Goal: Task Accomplishment & Management: Use online tool/utility

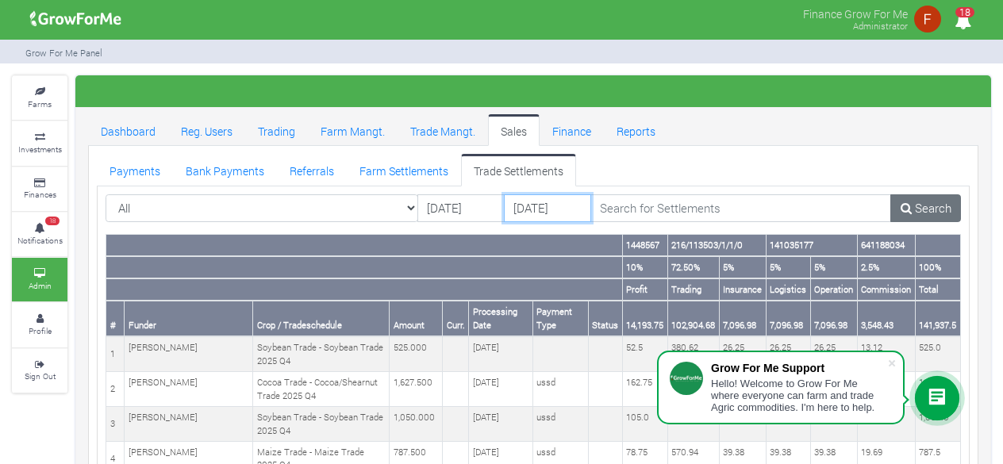
click at [562, 212] on input "[DATE]" at bounding box center [547, 208] width 87 height 29
click at [556, 210] on input "[DATE]" at bounding box center [547, 208] width 87 height 29
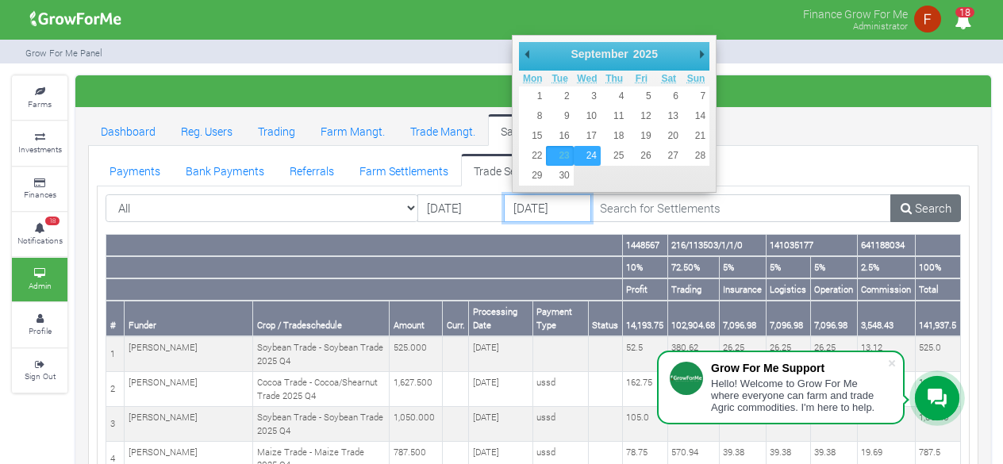
type input "[DATE]"
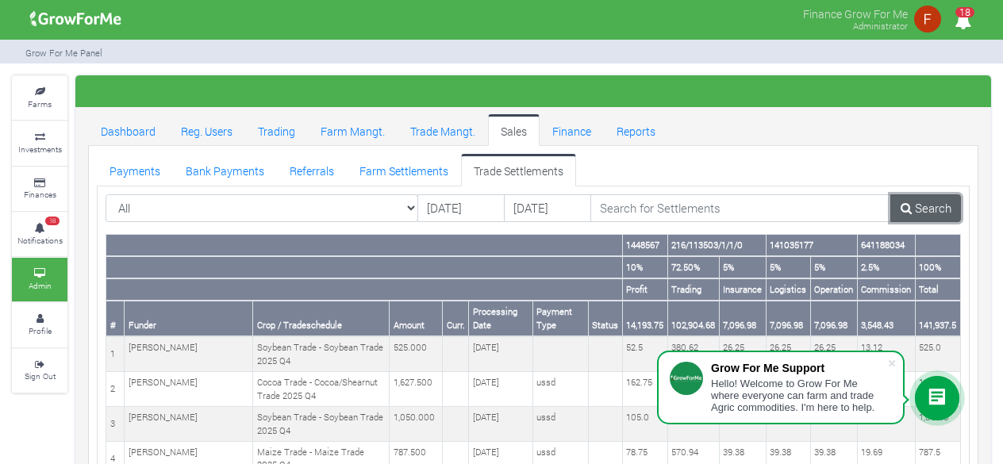
click at [910, 204] on icon at bounding box center [906, 208] width 11 height 12
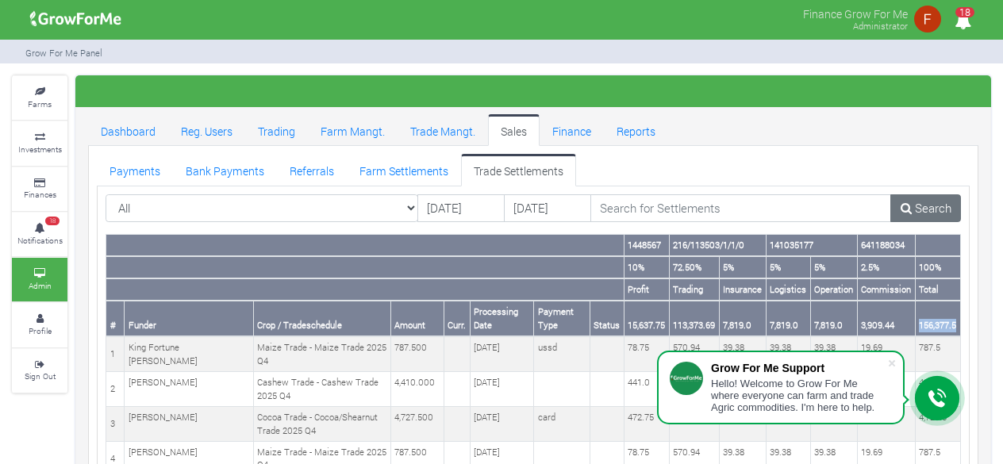
drag, startPoint x: 918, startPoint y: 321, endPoint x: 959, endPoint y: 322, distance: 40.5
click at [959, 322] on th "156,377.5" at bounding box center [937, 319] width 45 height 36
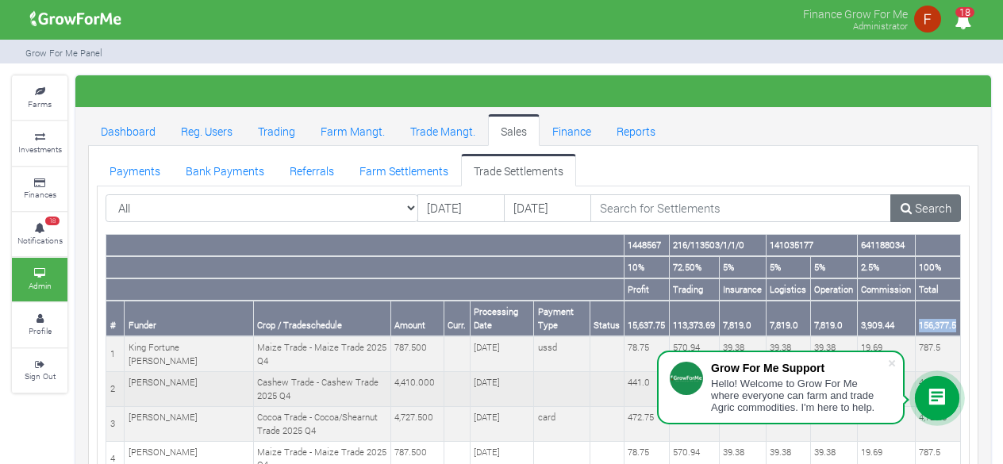
copy th "156,377.5"
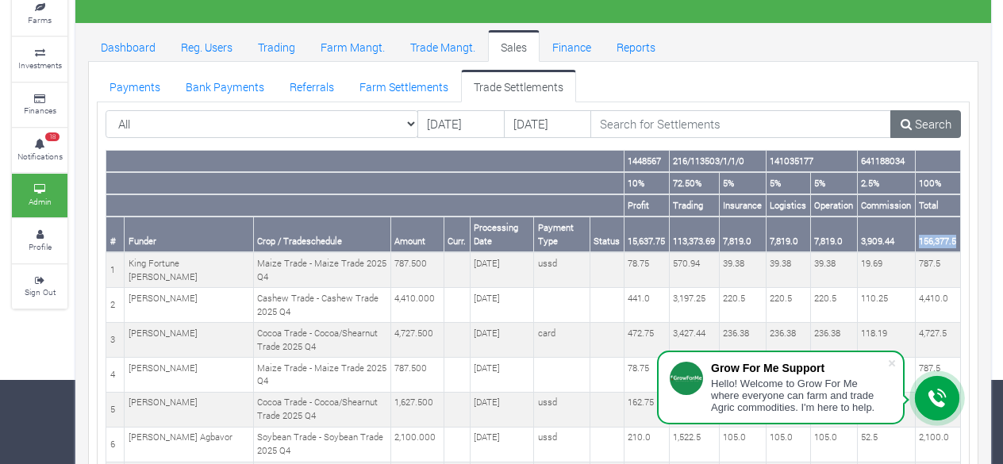
scroll to position [79, 0]
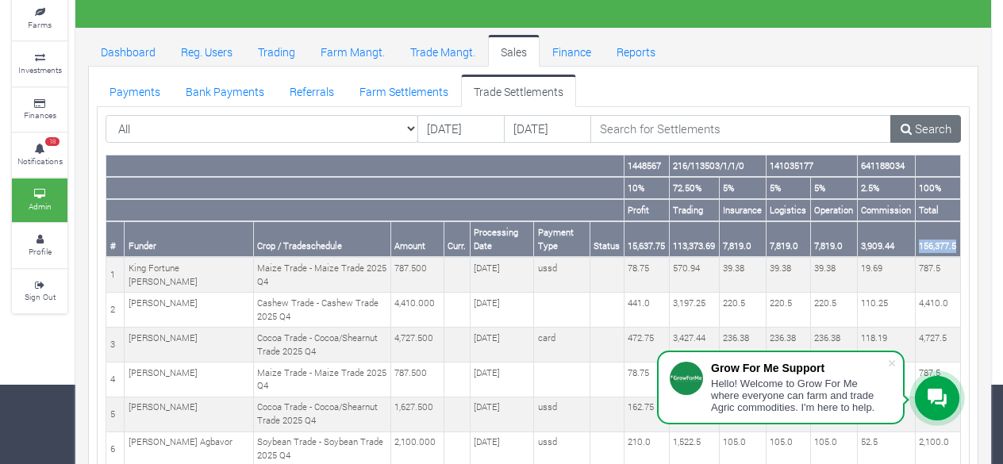
copy th "156,377.5"
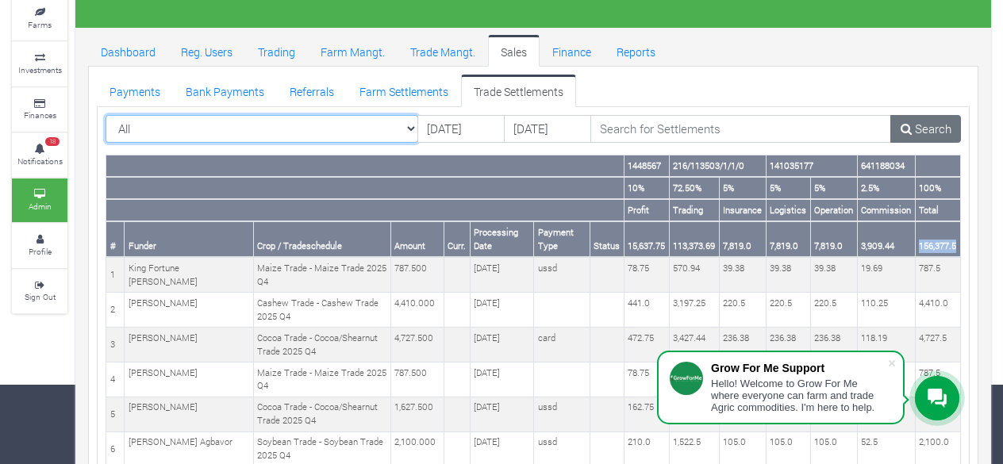
click at [382, 133] on select "All All AcresNano Soybean Trading - 2024 - ([GEOGRAPHIC_DATA] Trade)" at bounding box center [262, 129] width 313 height 29
select select "?tradeschedule=42"
click at [106, 115] on select "All All AcresNano Soybean Trading - 2024 - ([GEOGRAPHIC_DATA] Trade)" at bounding box center [262, 129] width 313 height 29
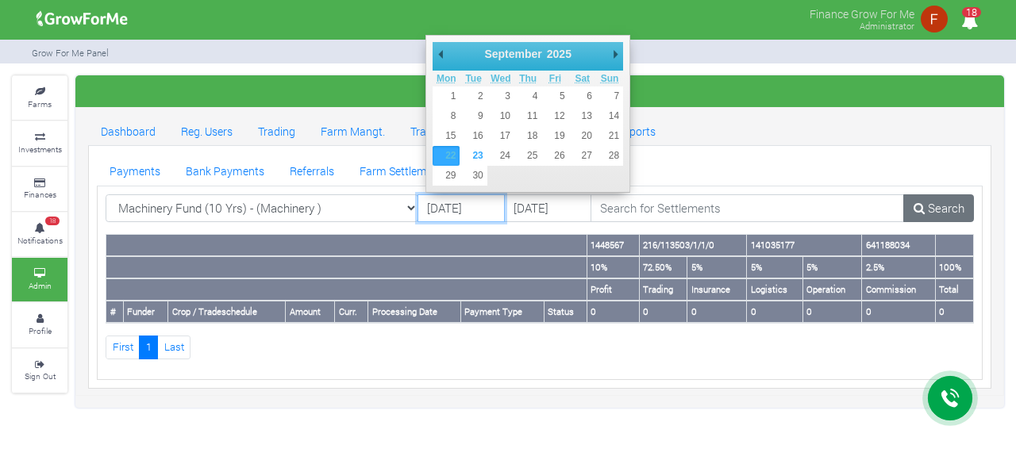
click at [456, 206] on input "22/09/2025" at bounding box center [461, 208] width 87 height 29
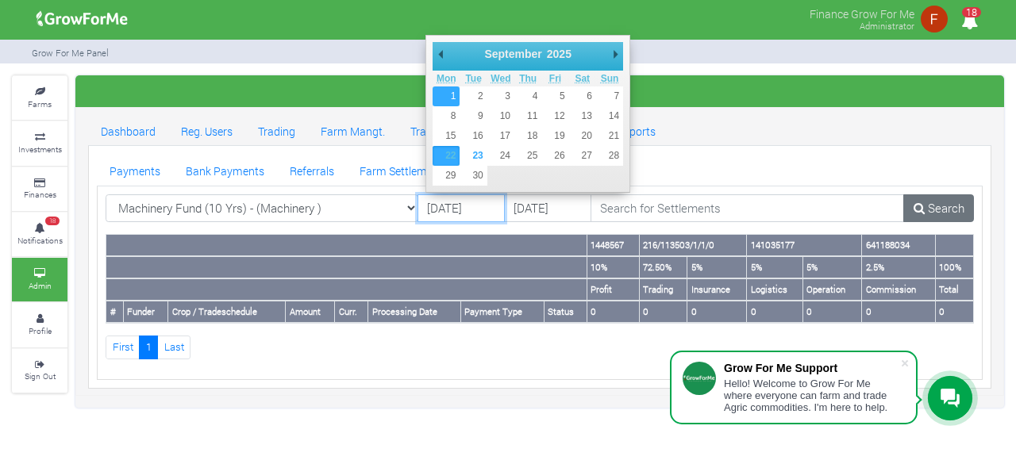
type input "[DATE]"
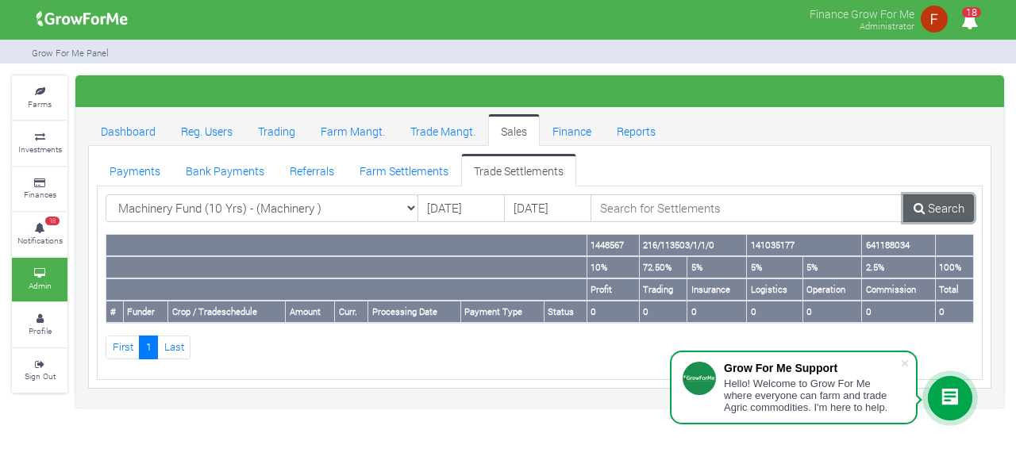
click at [931, 203] on link "Search" at bounding box center [938, 208] width 71 height 29
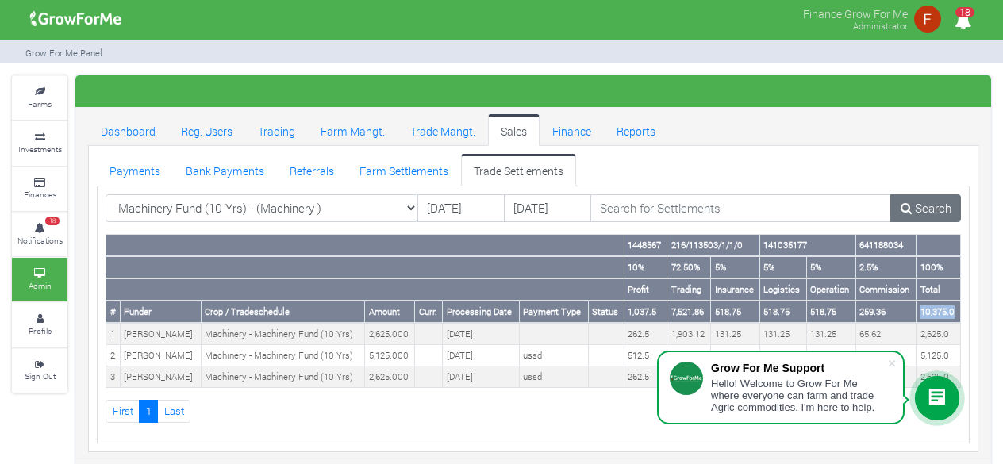
drag, startPoint x: 922, startPoint y: 310, endPoint x: 957, endPoint y: 302, distance: 35.8
click at [957, 302] on th "10,375.0" at bounding box center [939, 312] width 44 height 22
copy th "10,375.0"
